Goal: Browse casually: Explore the website without a specific task or goal

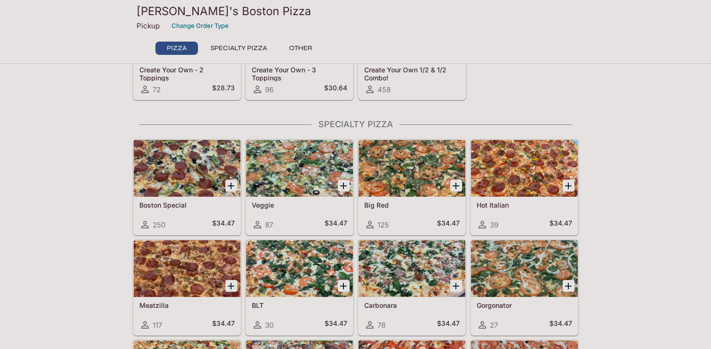
scroll to position [326, 0]
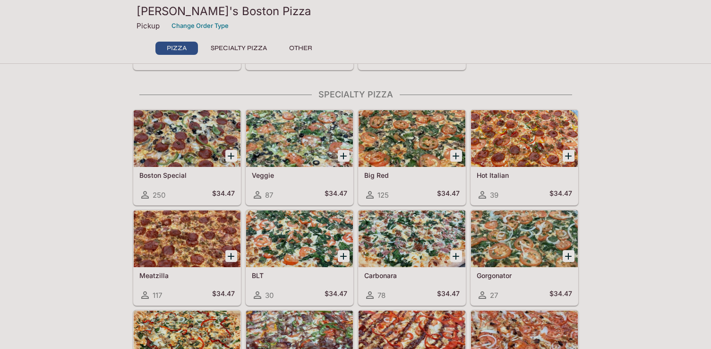
click at [282, 139] on div at bounding box center [299, 138] width 107 height 57
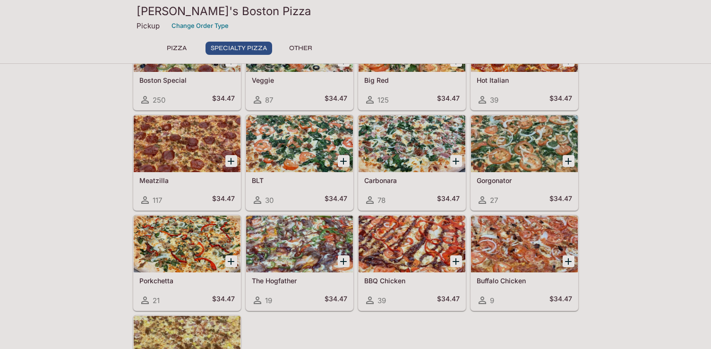
scroll to position [422, 0]
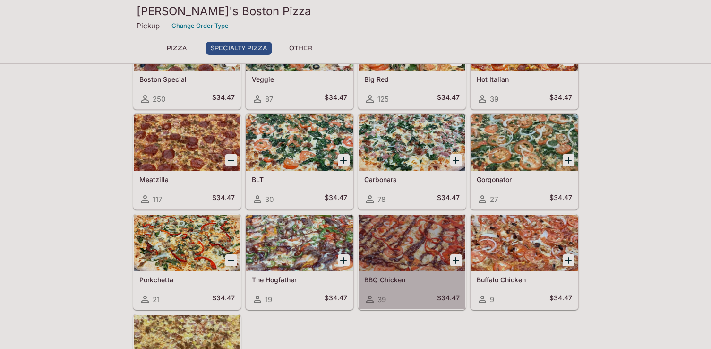
click at [412, 243] on div at bounding box center [412, 243] width 107 height 57
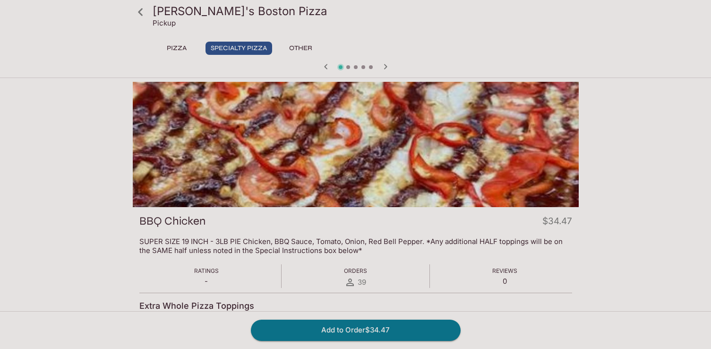
click at [295, 248] on p "SUPER SIZE 19 INCH - 3LB PIE Chicken, BBQ Sauce, Tomato, Onion, Red Bell Pepper…" at bounding box center [355, 246] width 433 height 18
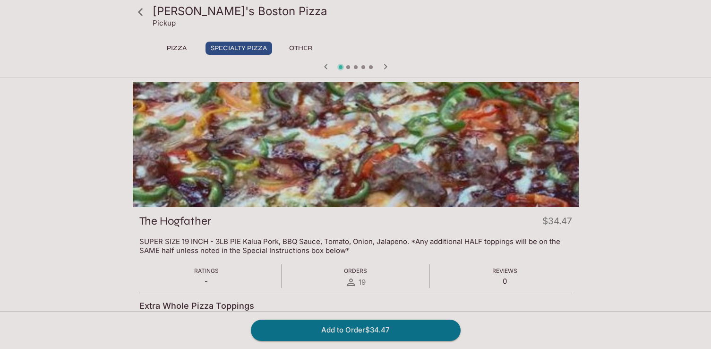
click at [295, 248] on p "SUPER SIZE 19 INCH - 3LB PIE Kalua Pork, BBQ Sauce, Tomato, Onion, Jalapeno. *A…" at bounding box center [355, 246] width 433 height 18
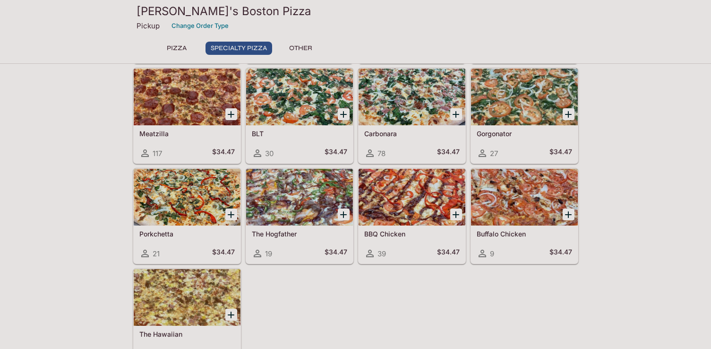
scroll to position [483, 0]
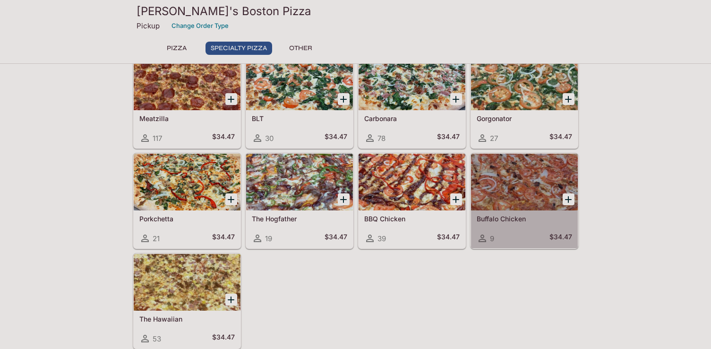
click at [514, 182] on div at bounding box center [524, 182] width 107 height 57
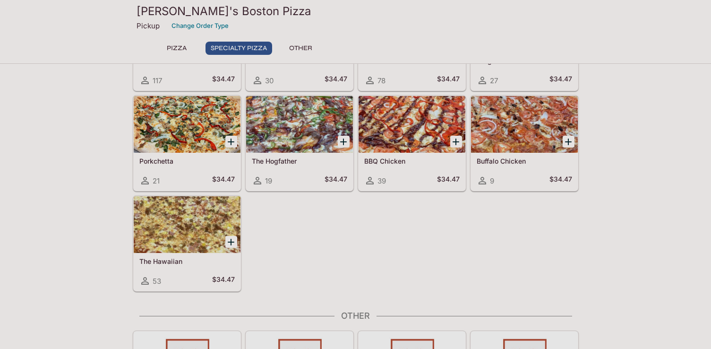
scroll to position [546, 0]
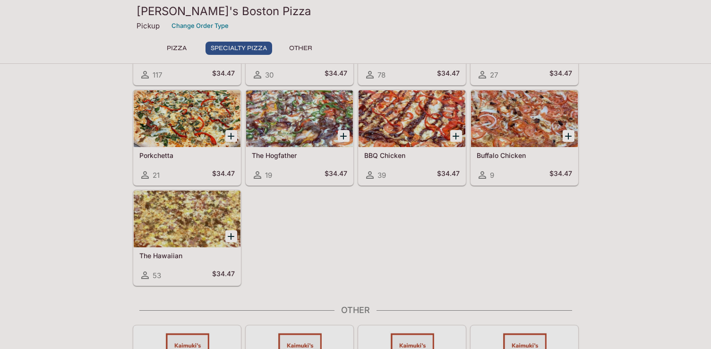
click at [196, 227] on div at bounding box center [187, 218] width 107 height 57
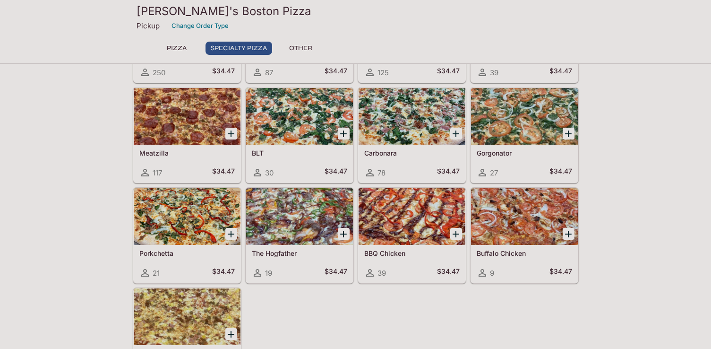
scroll to position [388, 0]
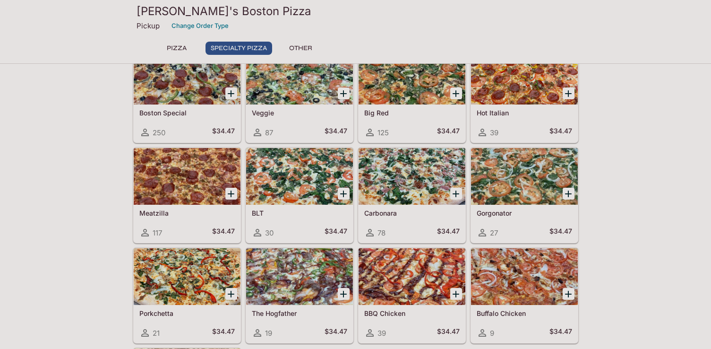
click at [530, 182] on div at bounding box center [524, 176] width 107 height 57
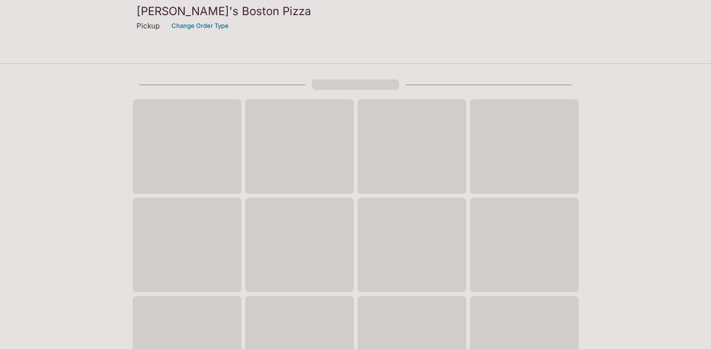
scroll to position [337, 0]
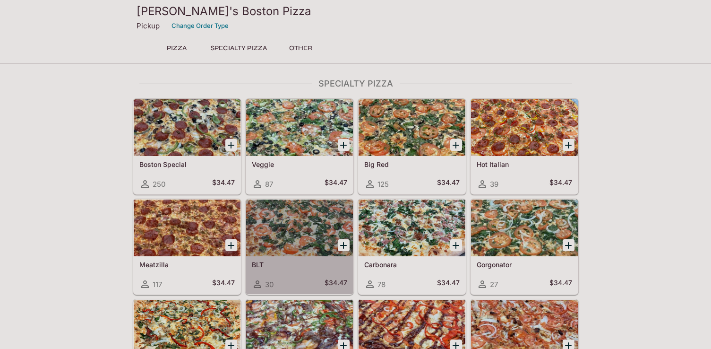
click at [308, 216] on div at bounding box center [299, 227] width 107 height 57
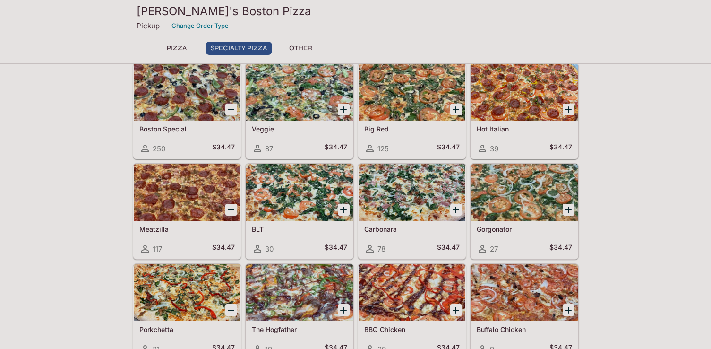
scroll to position [342, 0]
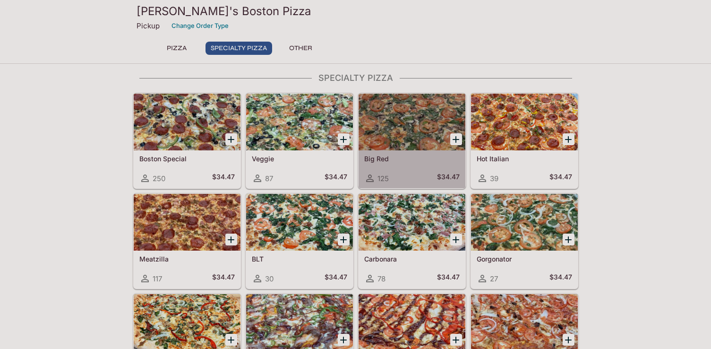
click at [399, 122] on div at bounding box center [412, 122] width 107 height 57
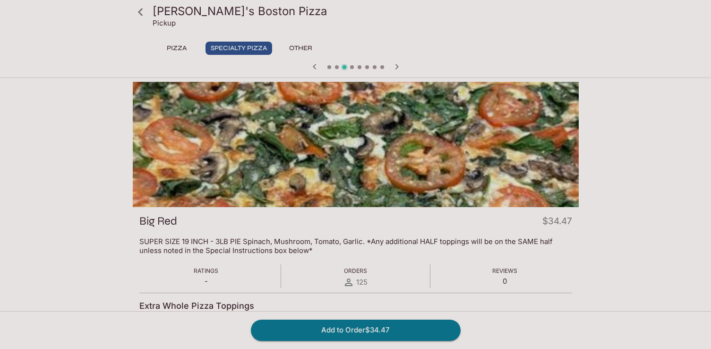
scroll to position [337, 0]
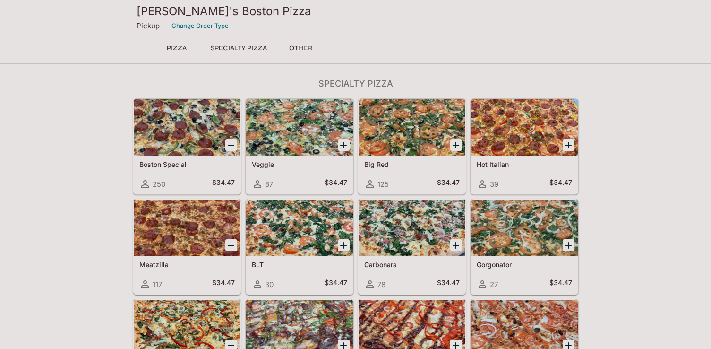
click at [303, 124] on div at bounding box center [299, 127] width 107 height 57
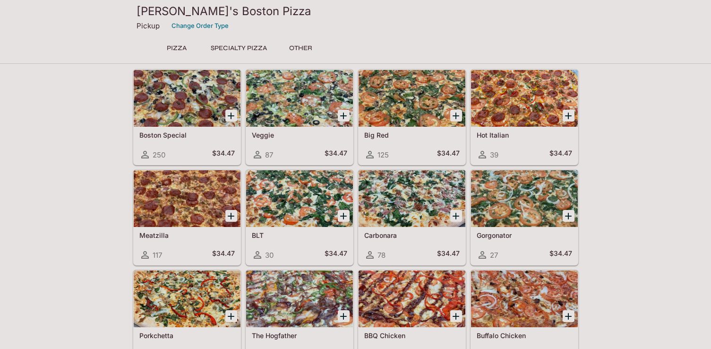
scroll to position [369, 0]
